Goal: Information Seeking & Learning: Learn about a topic

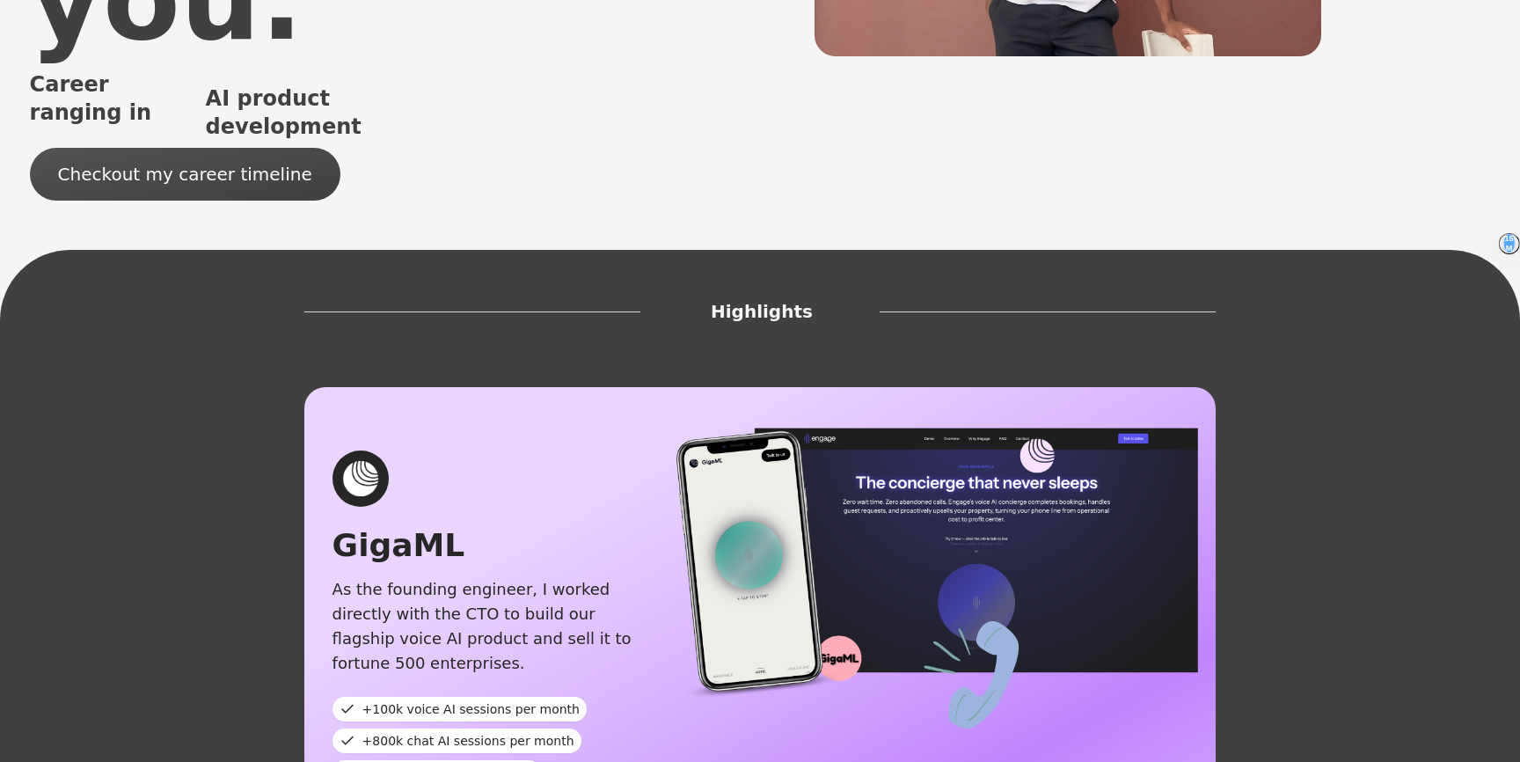
scroll to position [493, 0]
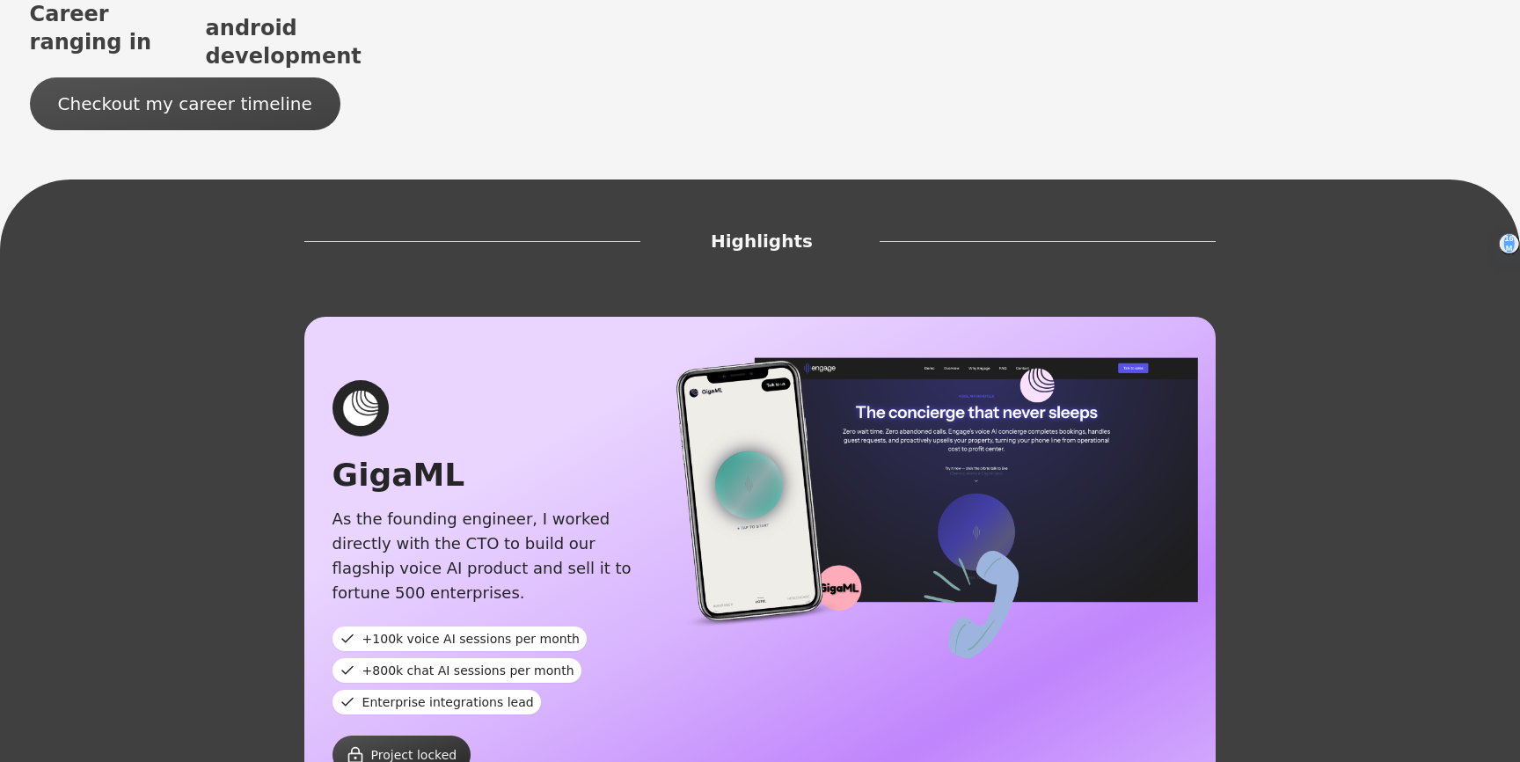
click at [390, 746] on span "Project locked" at bounding box center [414, 755] width 86 height 18
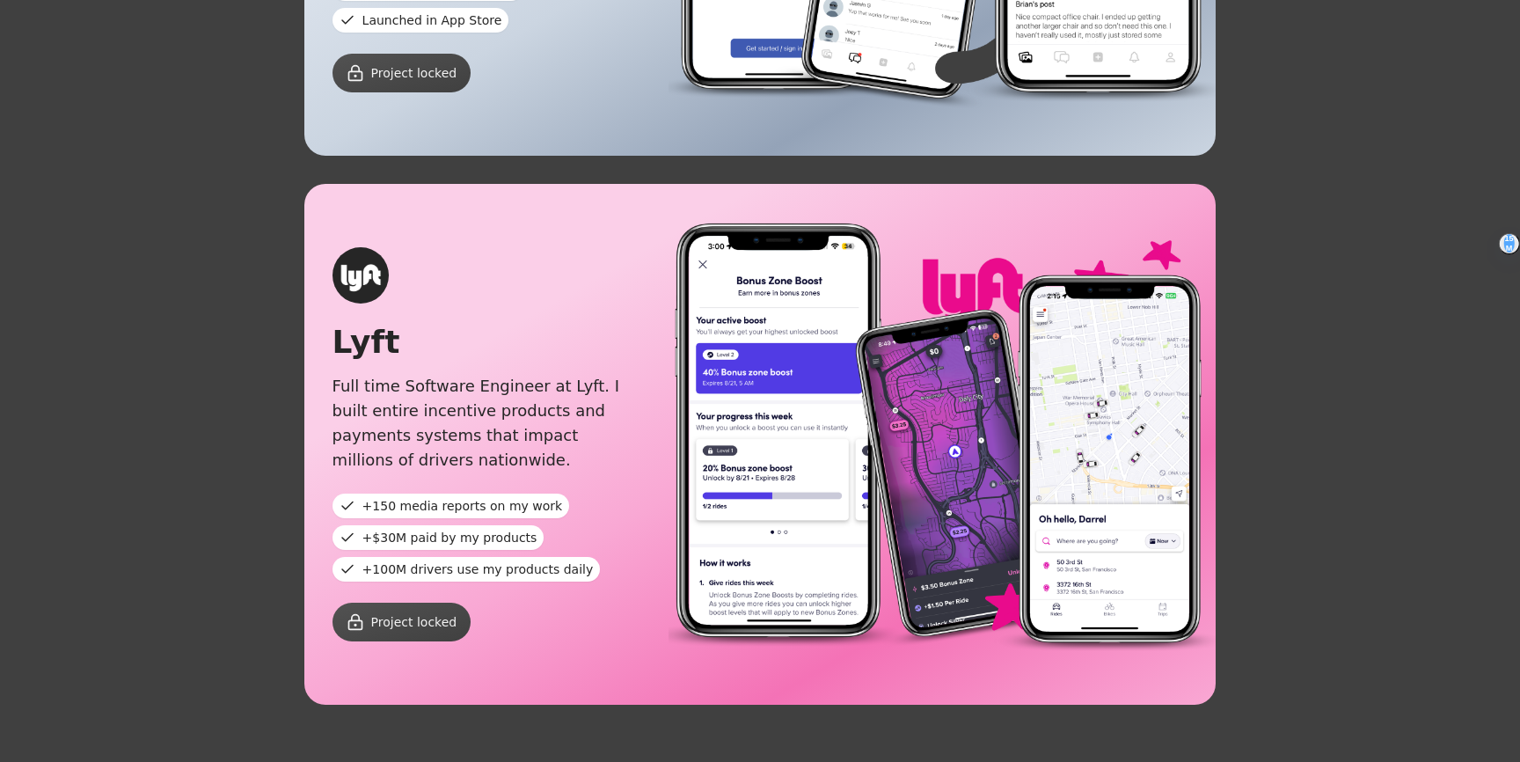
scroll to position [2456, 0]
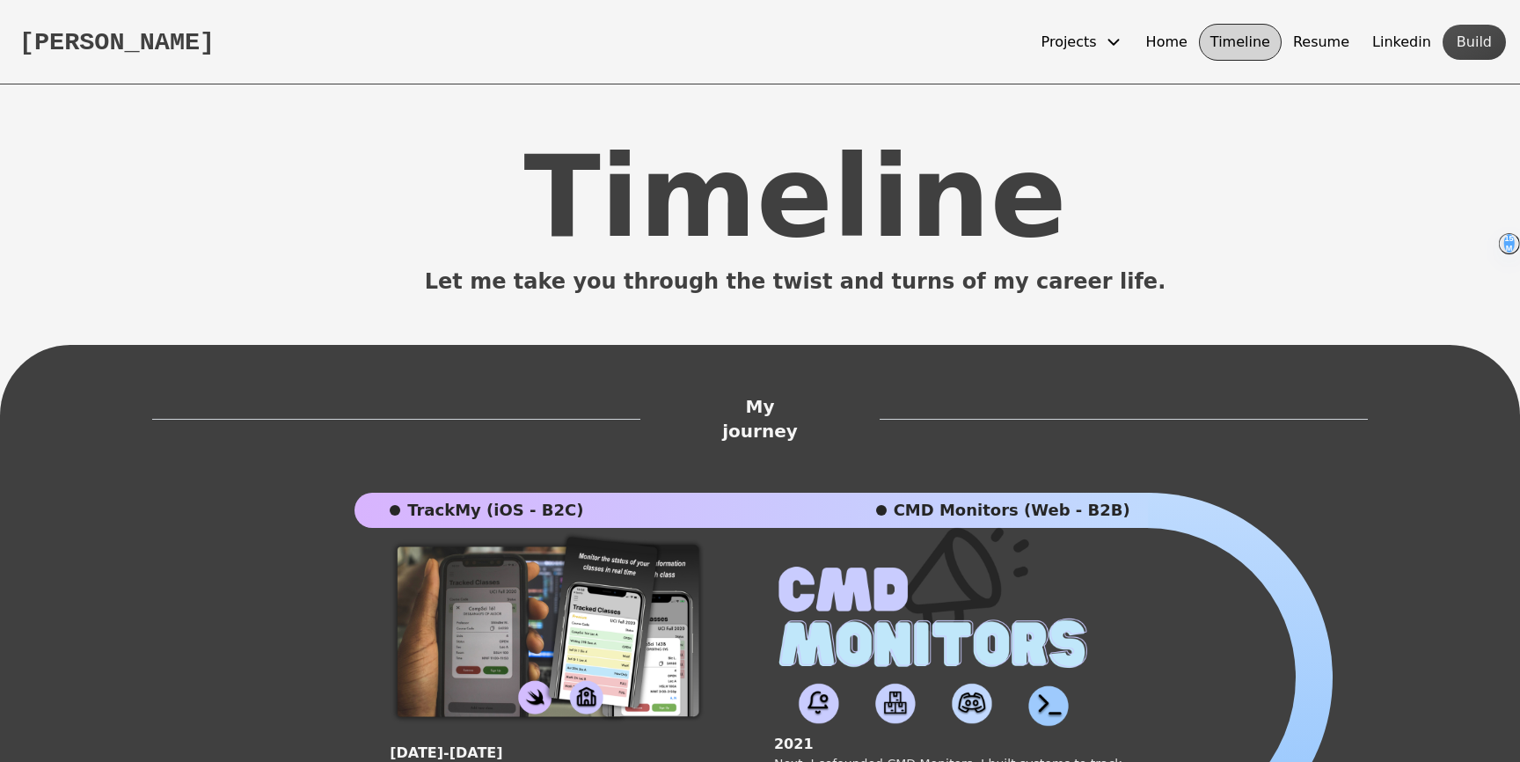
click at [195, 41] on button "[PERSON_NAME]" at bounding box center [116, 41] width 195 height 30
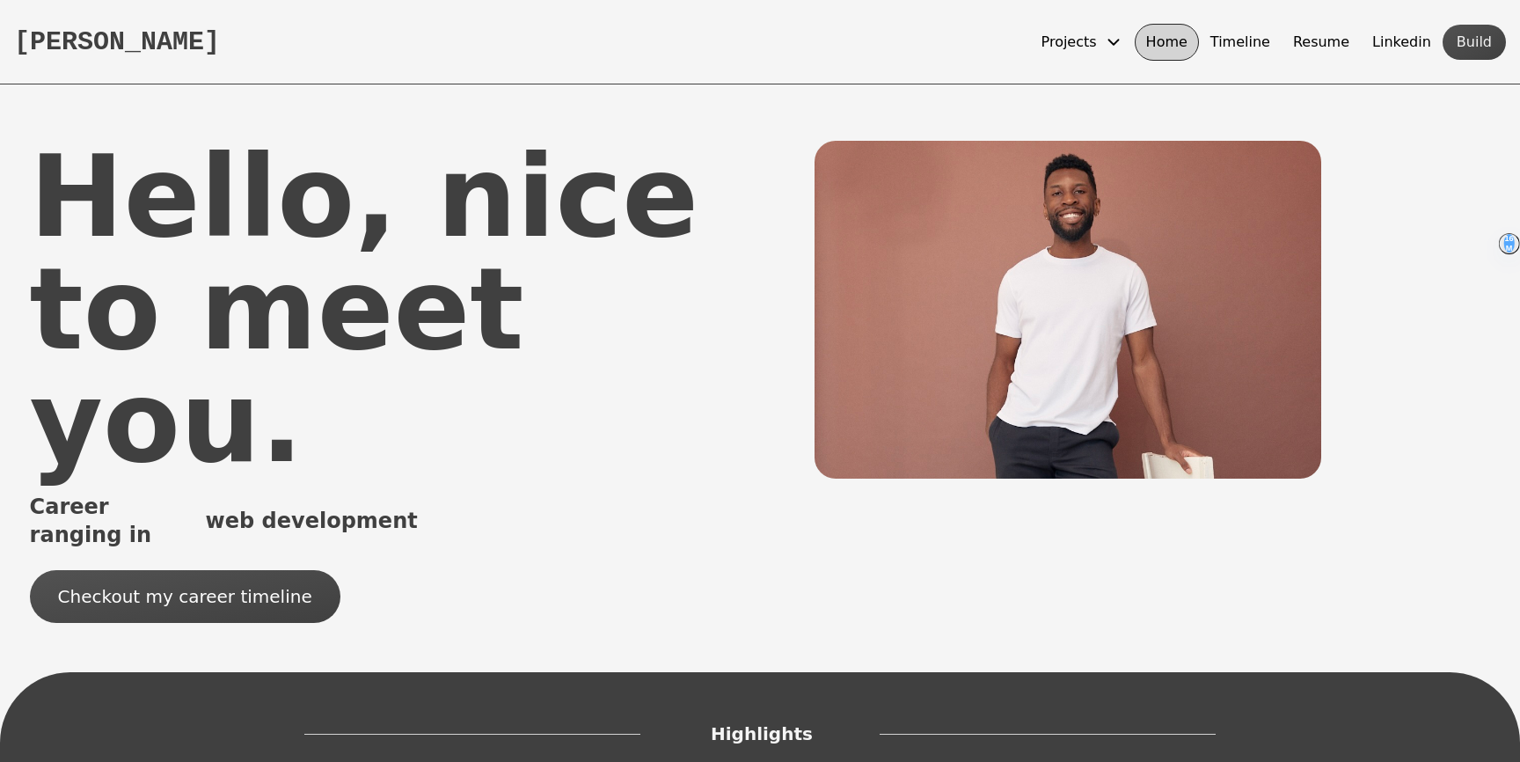
click at [1097, 45] on span "Projects" at bounding box center [1069, 42] width 55 height 21
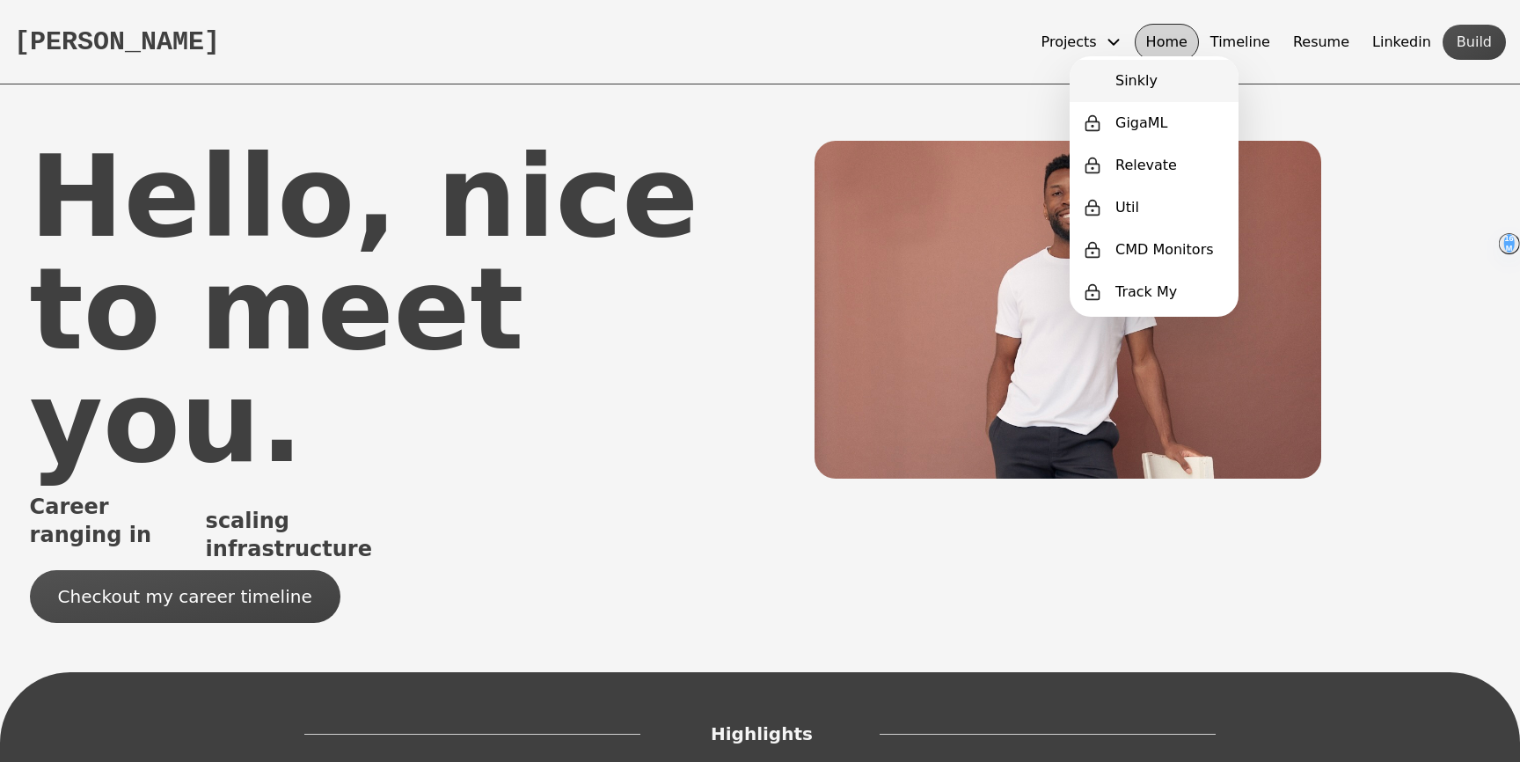
click at [1139, 86] on span "Sinkly" at bounding box center [1137, 80] width 42 height 21
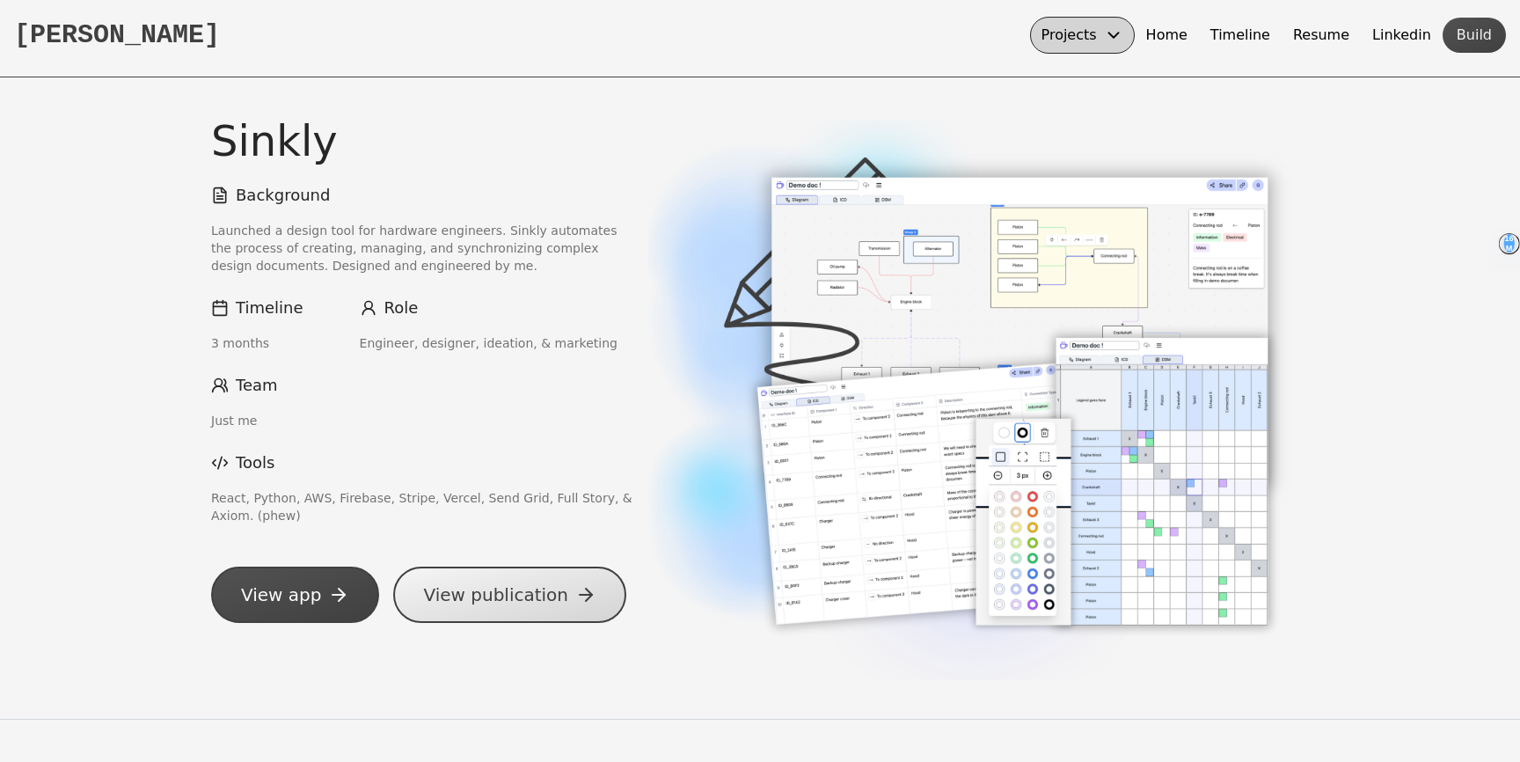
scroll to position [11, 0]
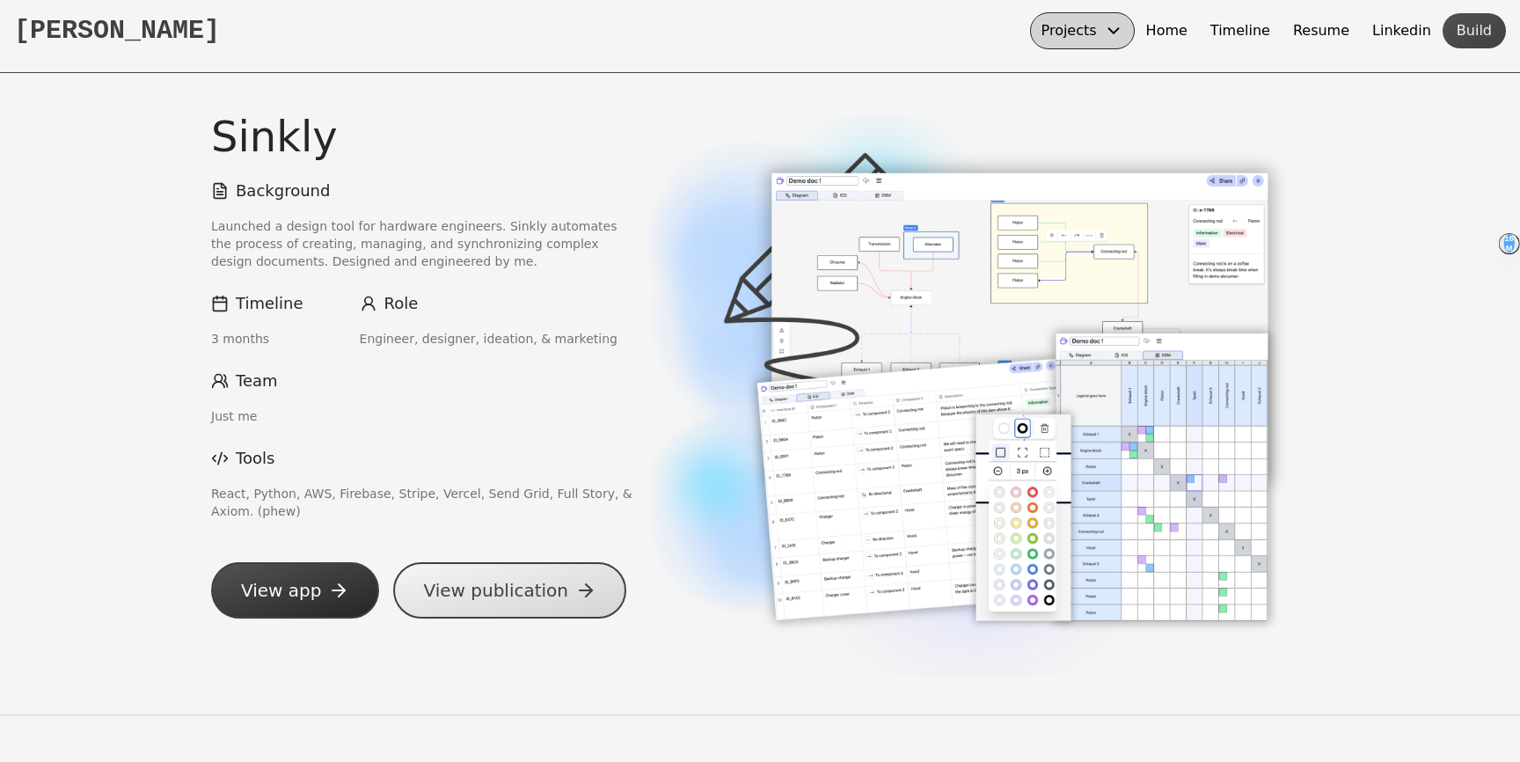
click at [305, 586] on span "View app" at bounding box center [281, 590] width 80 height 25
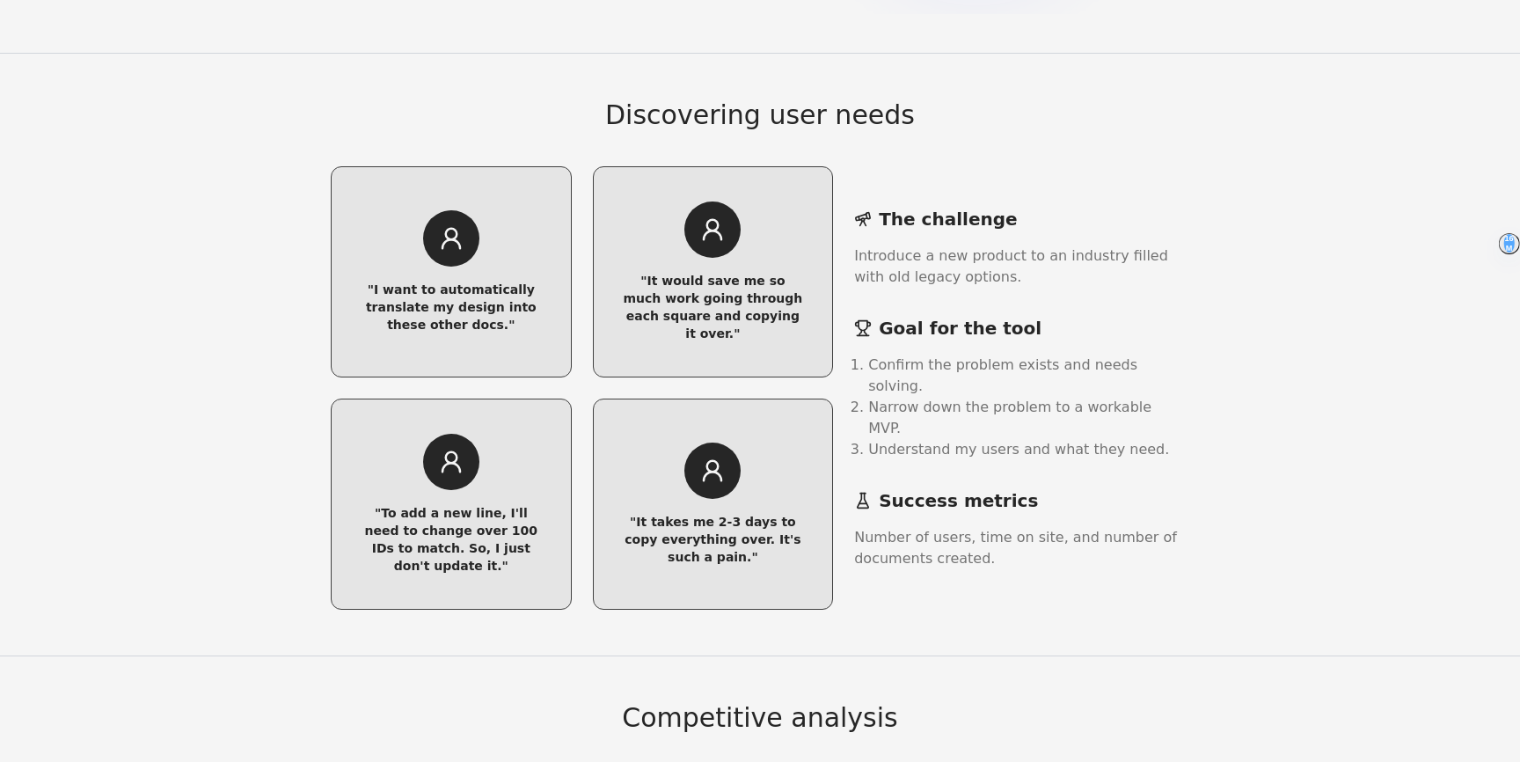
scroll to position [0, 0]
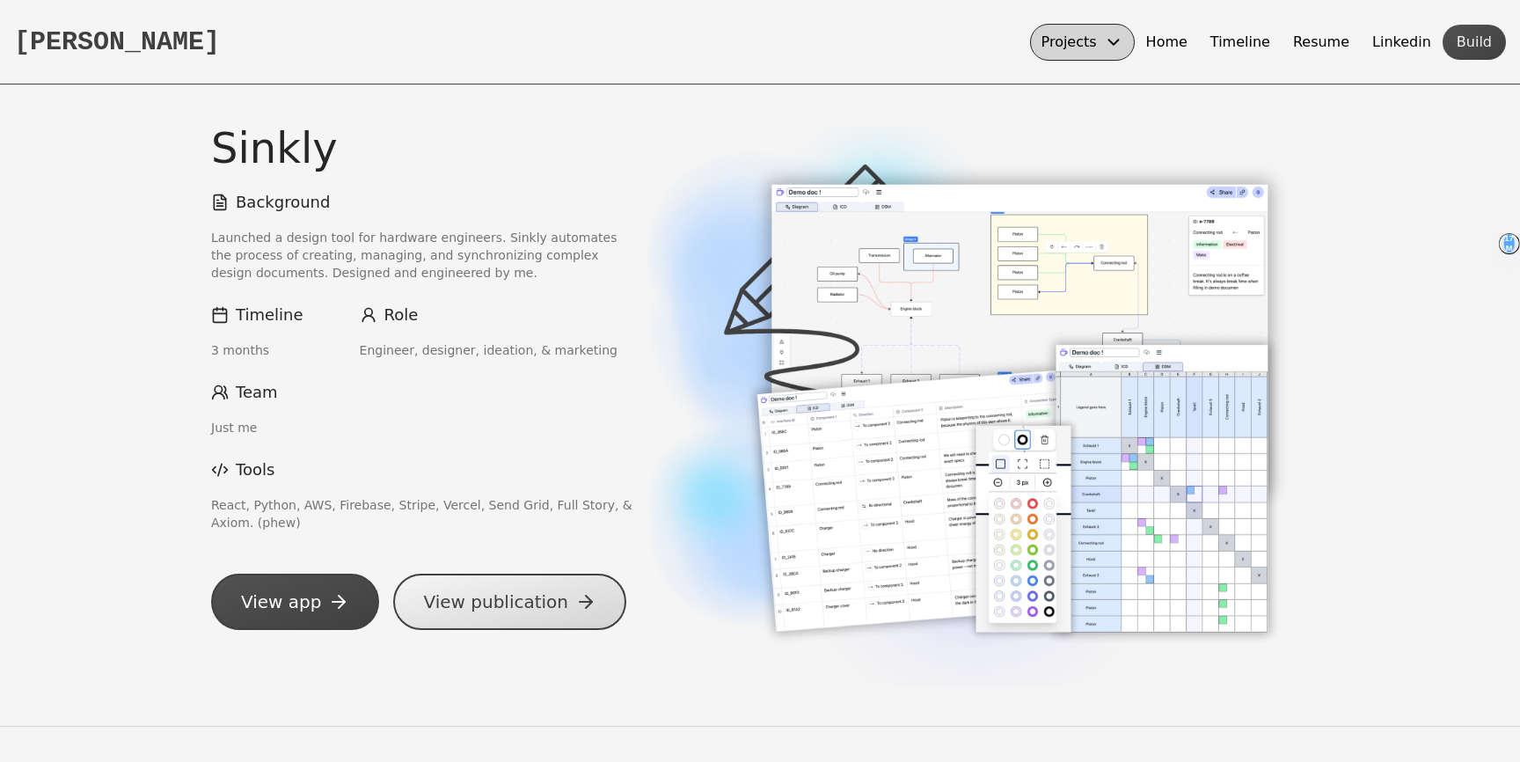
click at [1333, 40] on button "Resume" at bounding box center [1321, 42] width 79 height 37
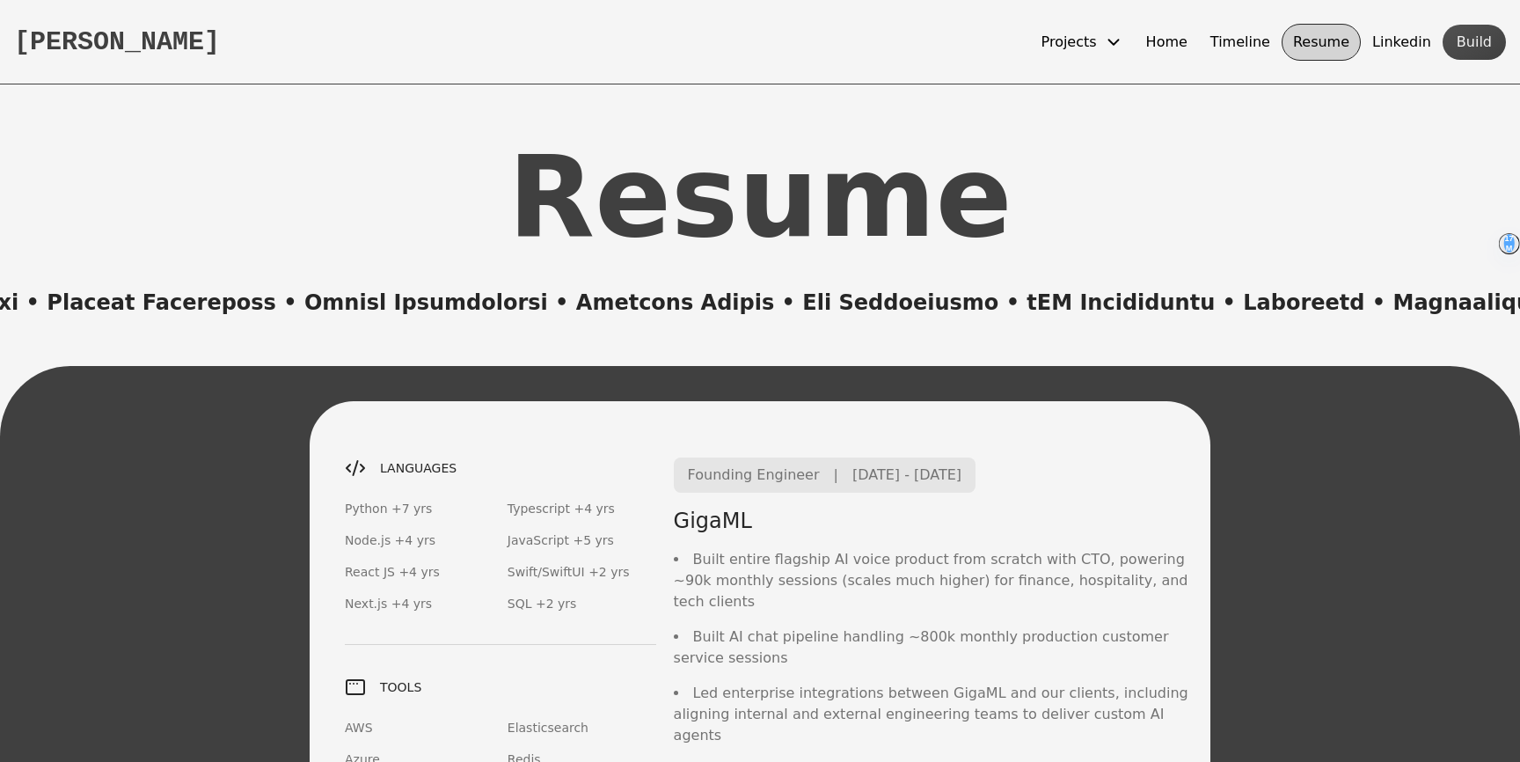
click at [1412, 40] on button "Linkedin" at bounding box center [1402, 42] width 82 height 37
